Goal: Information Seeking & Learning: Learn about a topic

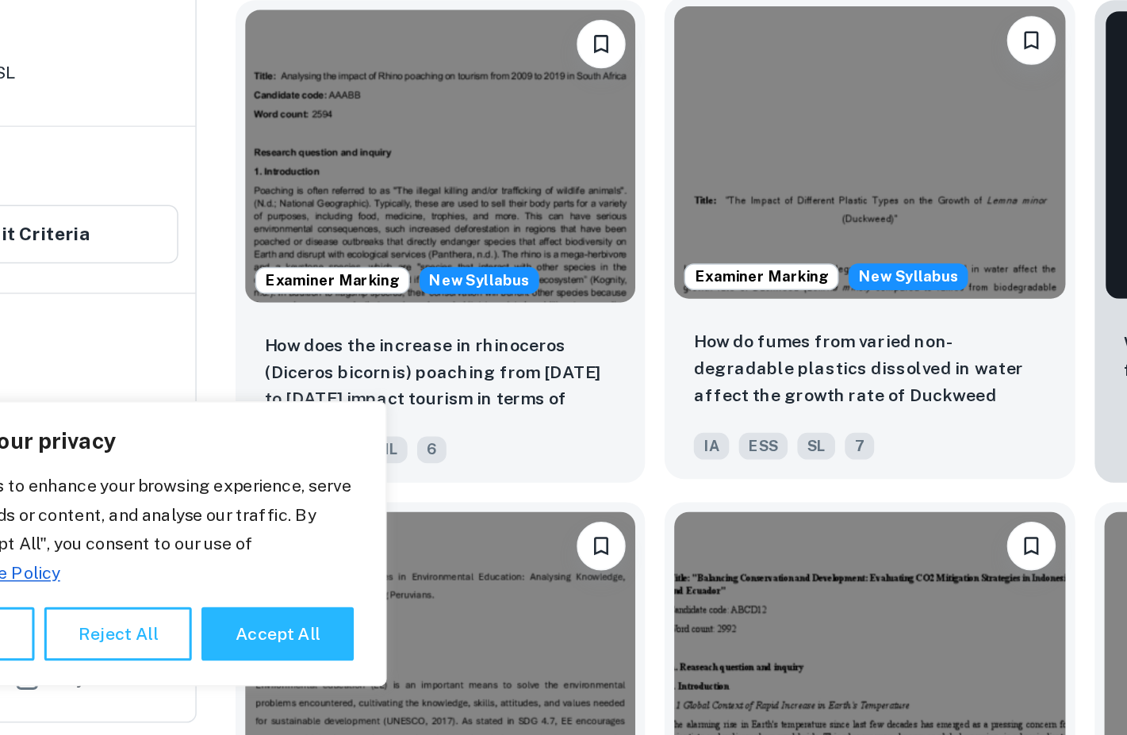
scroll to position [391, 0]
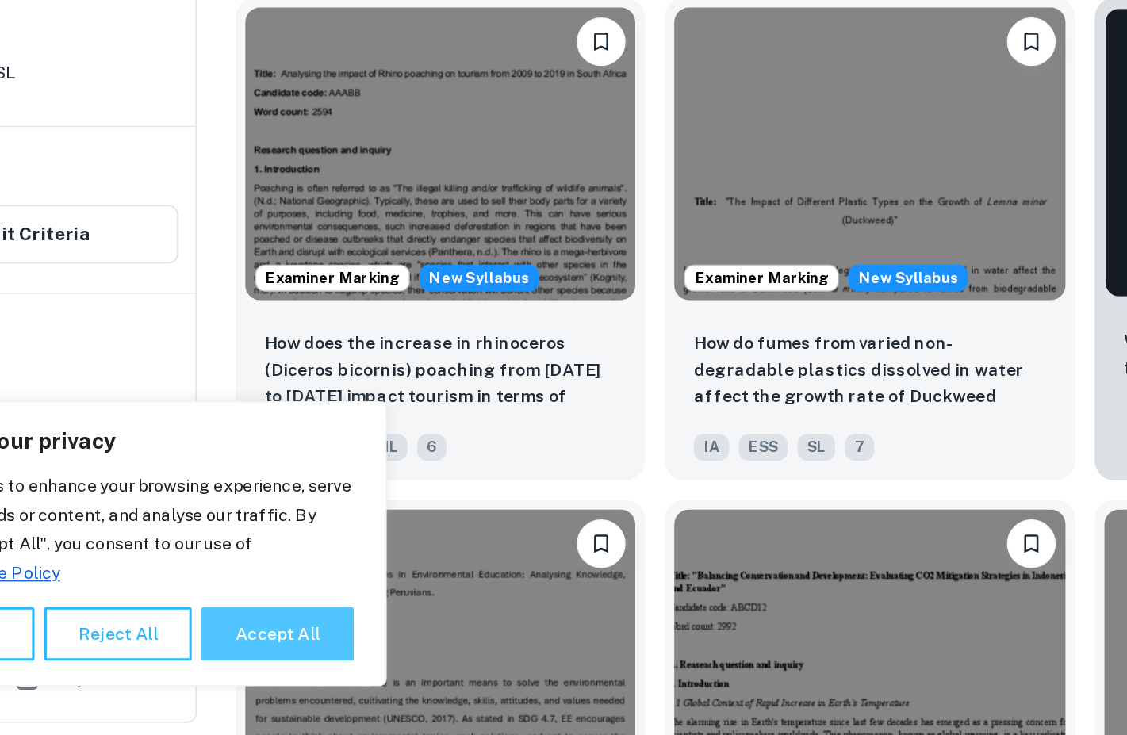
click at [260, 652] on button "Accept All" at bounding box center [309, 669] width 99 height 35
checkbox input "true"
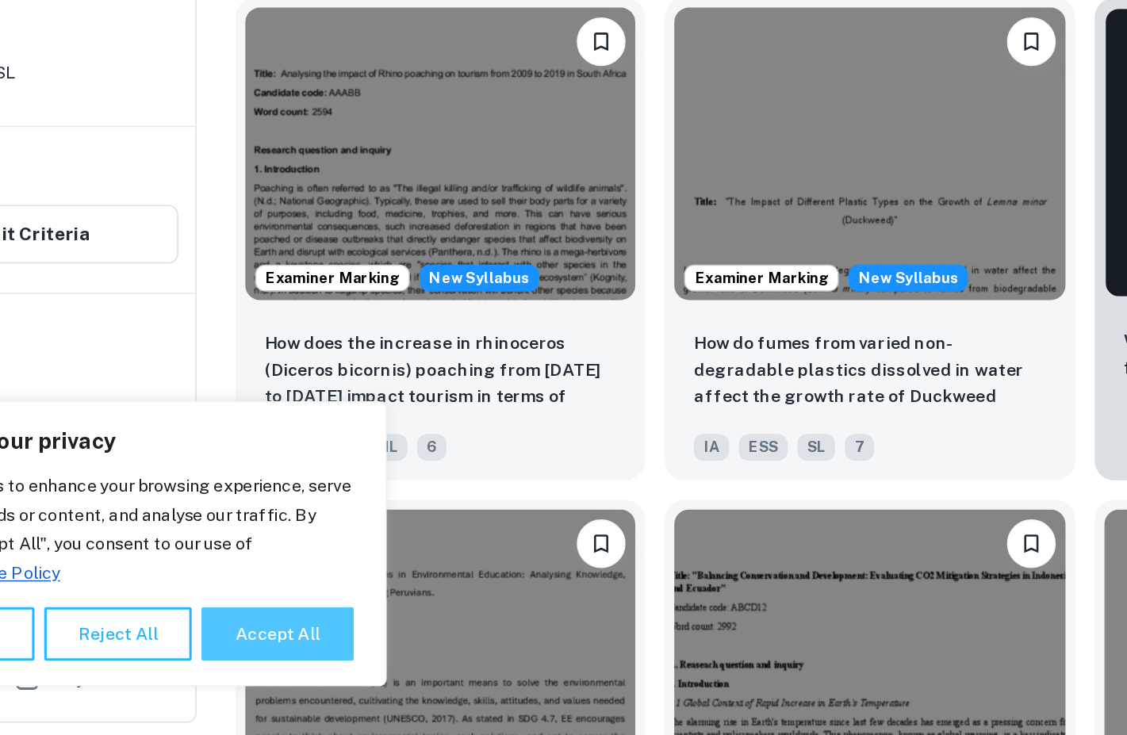
checkbox input "true"
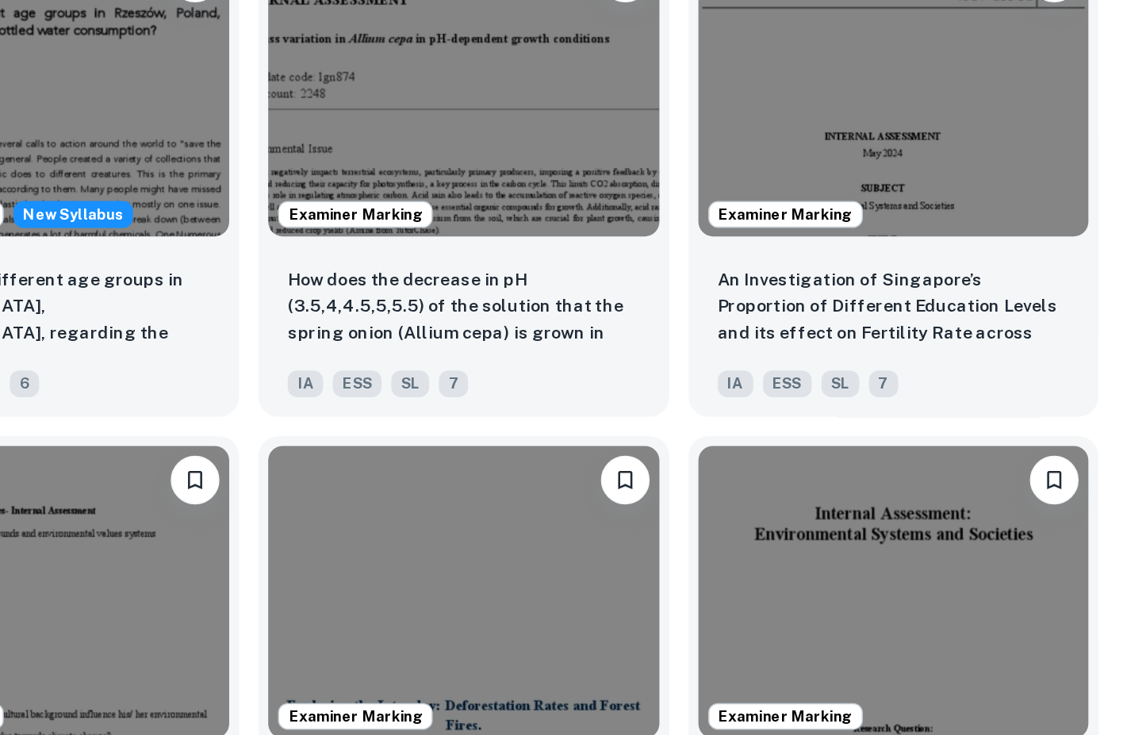
scroll to position [1446, 0]
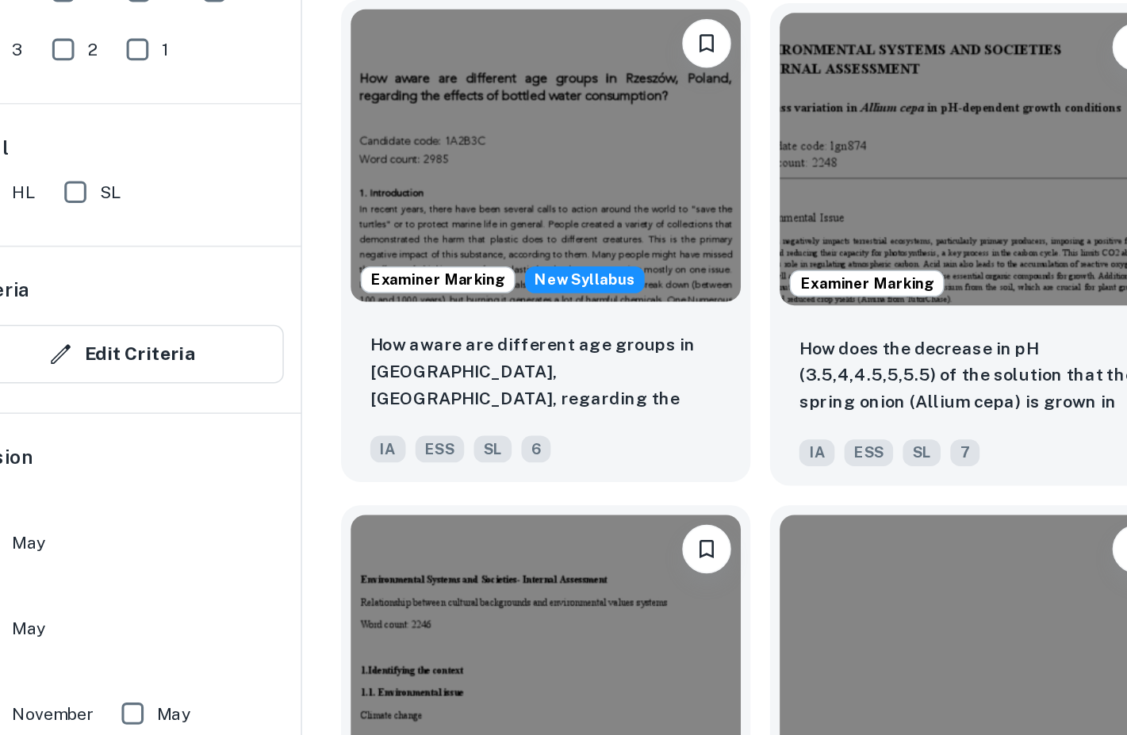
click at [339, 185] on img at bounding box center [416, 280] width 254 height 190
